Goal: Information Seeking & Learning: Understand process/instructions

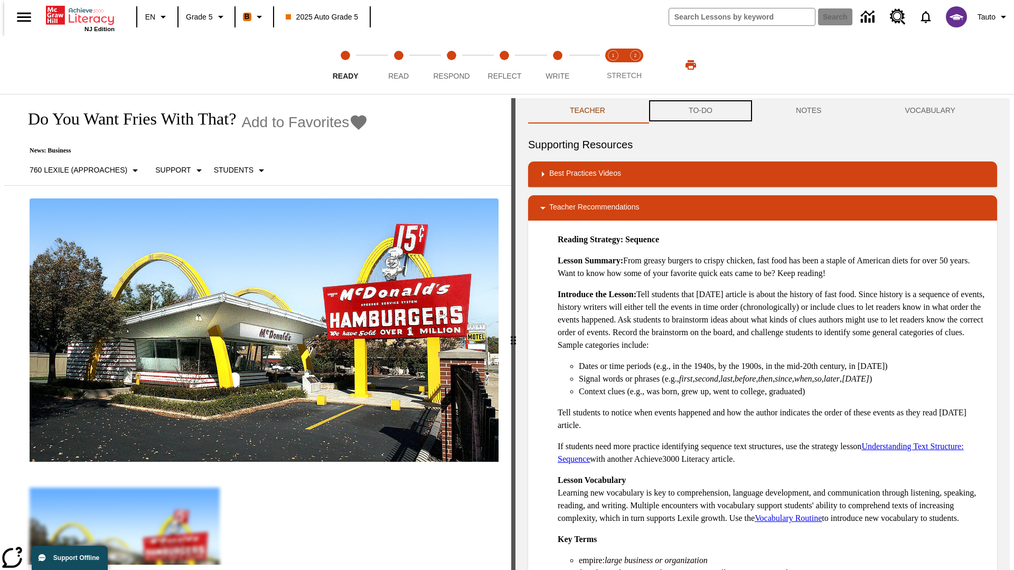
click at [699, 111] on button "TO-DO" at bounding box center [700, 110] width 107 height 25
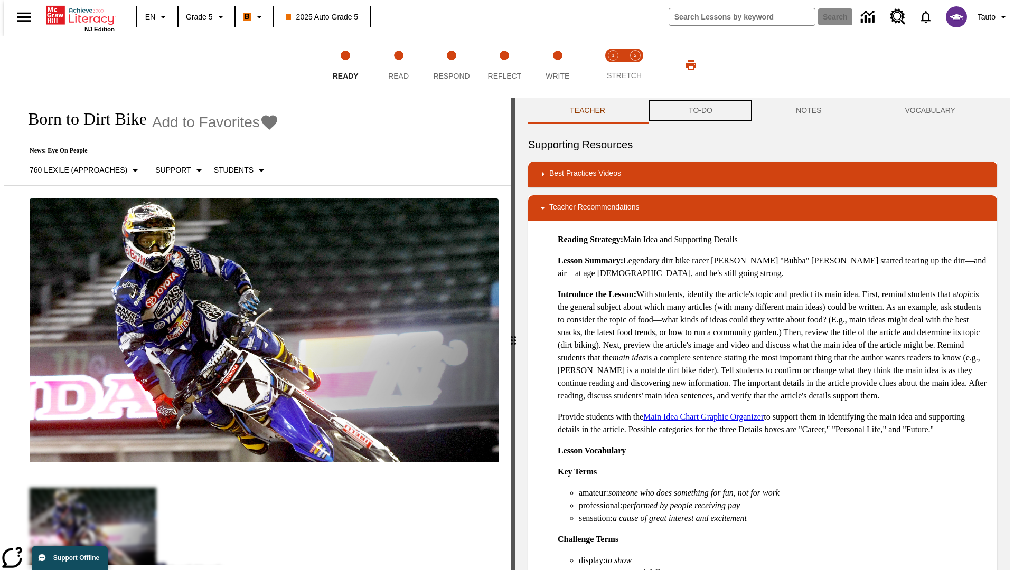
click at [699, 111] on button "TO-DO" at bounding box center [700, 110] width 107 height 25
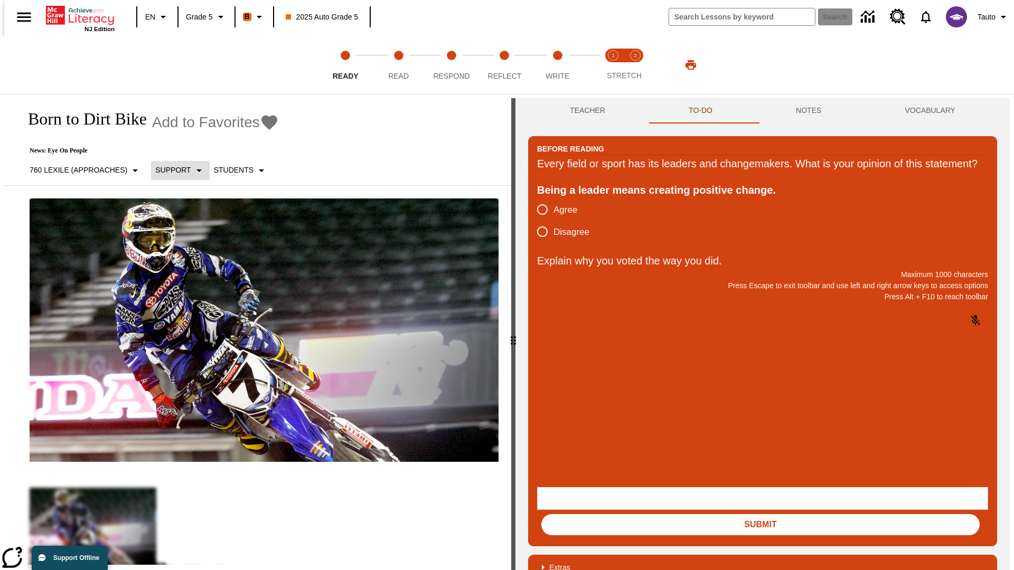
click at [175, 170] on p "Support" at bounding box center [172, 170] width 35 height 11
click at [186, 232] on p "Support" at bounding box center [186, 231] width 62 height 11
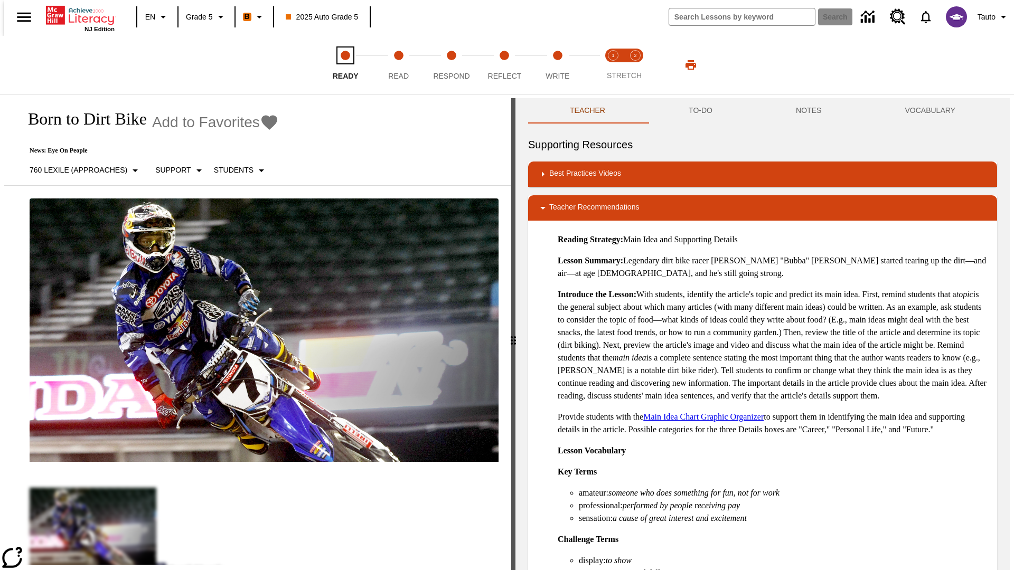
click at [345, 65] on span "Ready" at bounding box center [346, 71] width 26 height 19
click at [699, 111] on button "TO-DO" at bounding box center [700, 110] width 107 height 25
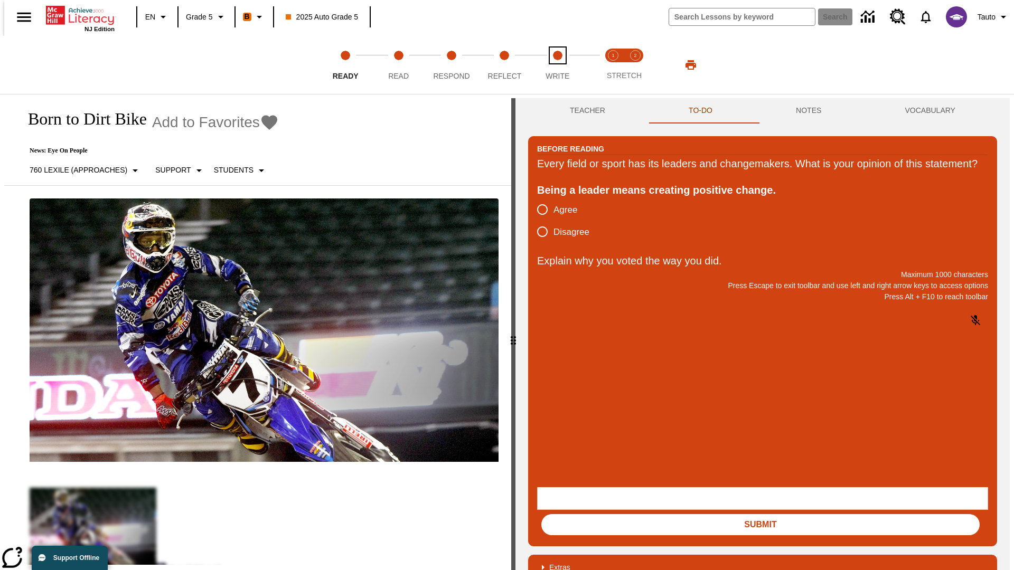
click at [557, 65] on span "Write" at bounding box center [557, 71] width 24 height 19
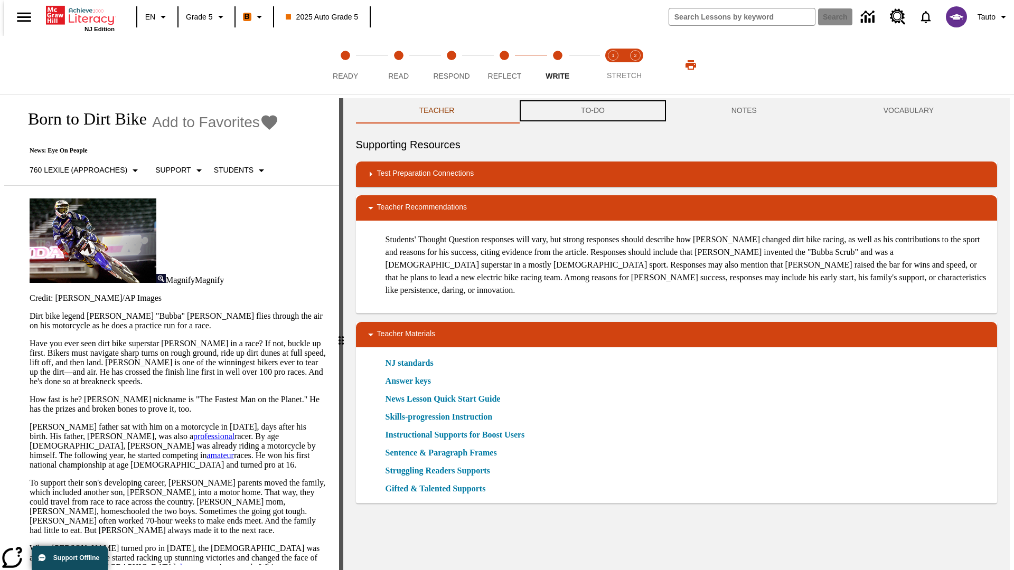
scroll to position [1, 0]
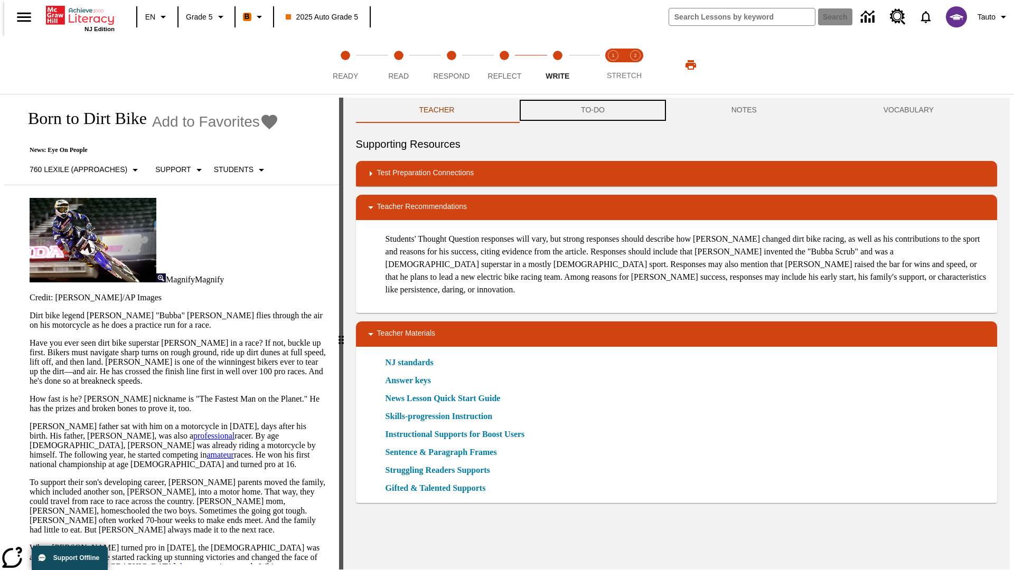
click at [592, 111] on button "TO-DO" at bounding box center [592, 110] width 150 height 25
